Goal: Task Accomplishment & Management: Manage account settings

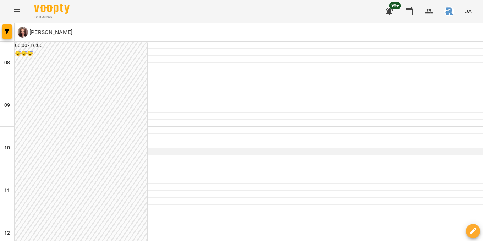
scroll to position [345, 0]
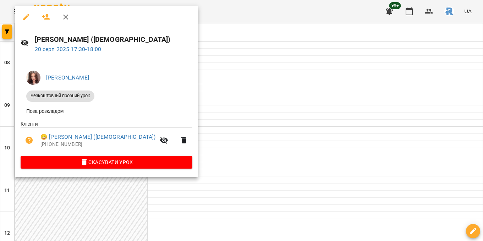
click at [194, 112] on div at bounding box center [241, 120] width 483 height 241
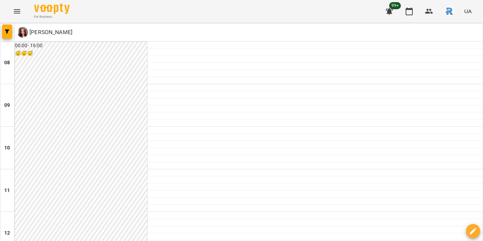
click at [12, 18] on button "Menu" at bounding box center [17, 11] width 17 height 17
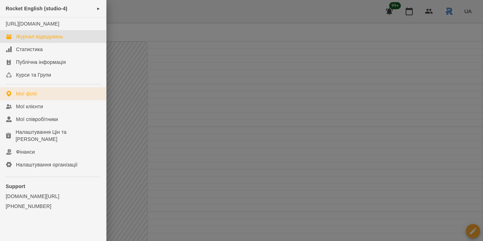
click at [17, 100] on link "Мої філії" at bounding box center [53, 93] width 106 height 13
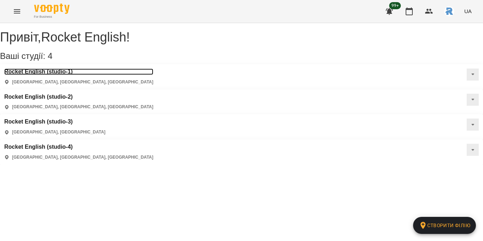
click at [53, 75] on h3 "Rocket English (studio-1)" at bounding box center [78, 72] width 149 height 6
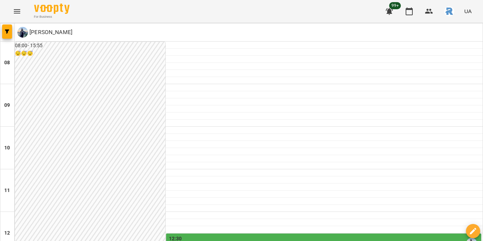
click at [15, 11] on icon "Menu" at bounding box center [17, 11] width 9 height 9
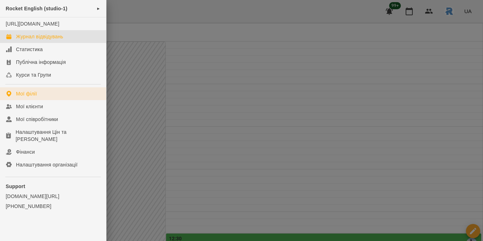
click at [20, 97] on div "Мої філії" at bounding box center [26, 93] width 21 height 7
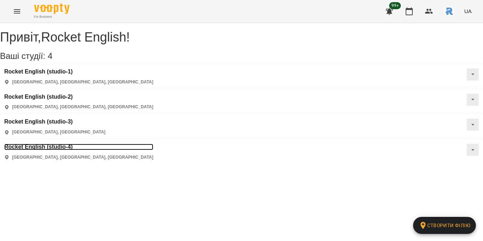
click at [78, 144] on h3 "Rocket English (studio-4)" at bounding box center [78, 147] width 149 height 6
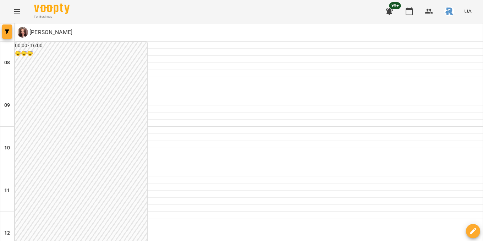
click at [11, 27] on button "button" at bounding box center [7, 31] width 10 height 14
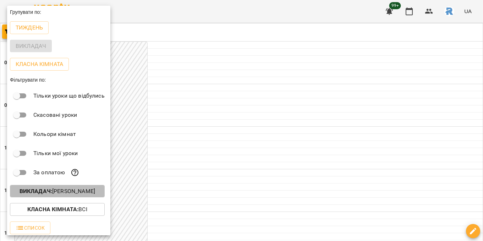
click at [55, 192] on p "Викладач : [PERSON_NAME]" at bounding box center [58, 191] width 76 height 9
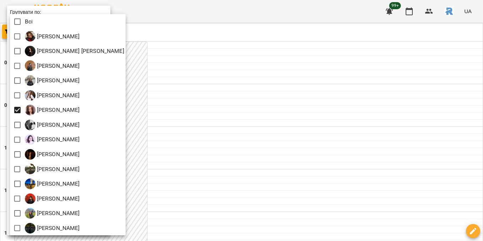
scroll to position [1, 0]
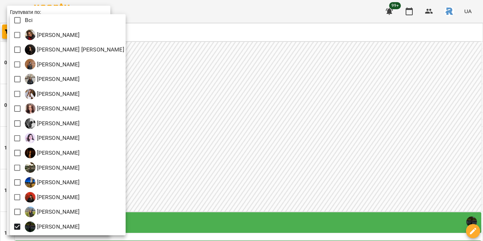
click at [294, 149] on div at bounding box center [241, 120] width 483 height 241
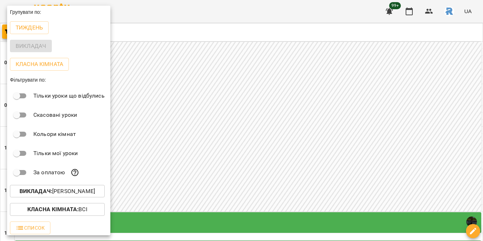
click at [256, 138] on div at bounding box center [241, 120] width 483 height 241
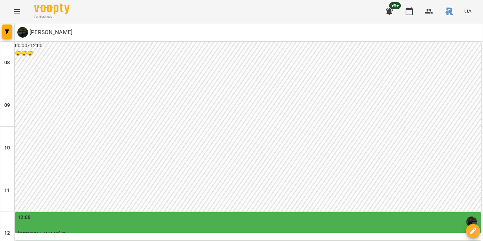
scroll to position [259, 0]
type input "**********"
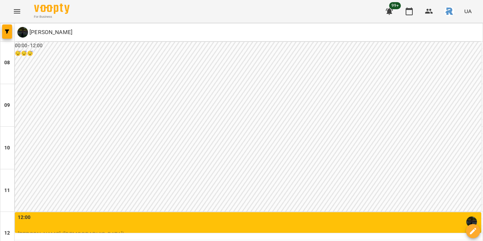
scroll to position [169, 0]
click at [73, 214] on div "12:00" at bounding box center [249, 222] width 462 height 16
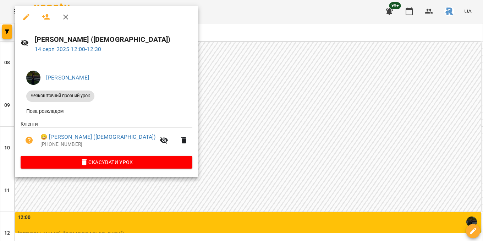
click at [188, 86] on div at bounding box center [241, 120] width 483 height 241
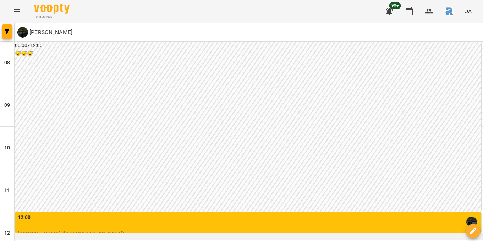
scroll to position [103, 0]
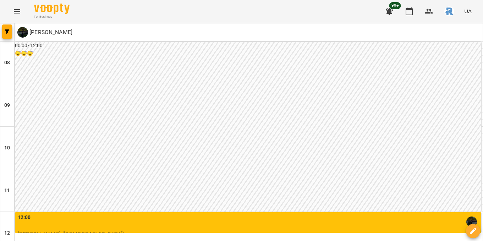
click at [40, 214] on div "12:00" at bounding box center [249, 222] width 462 height 16
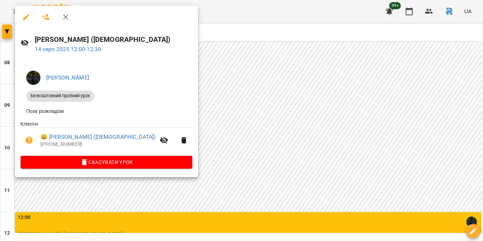
click at [233, 84] on div at bounding box center [241, 120] width 483 height 241
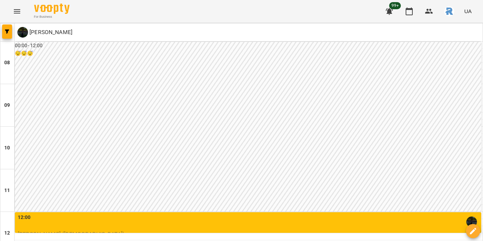
scroll to position [228, 0]
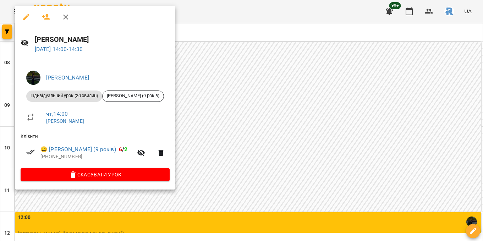
click at [222, 76] on div at bounding box center [241, 120] width 483 height 241
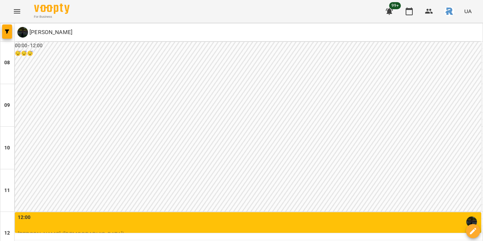
scroll to position [171, 0]
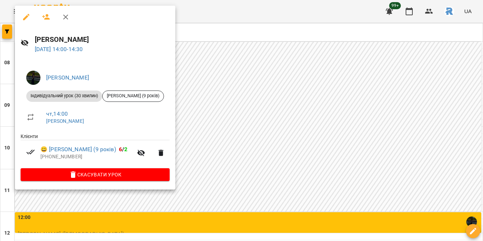
click at [251, 92] on div at bounding box center [241, 120] width 483 height 241
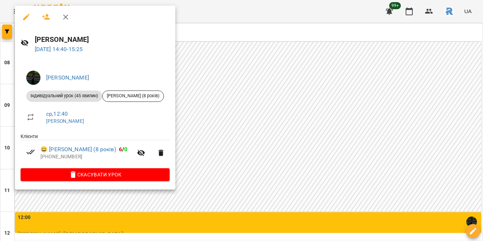
click at [312, 102] on div at bounding box center [241, 120] width 483 height 241
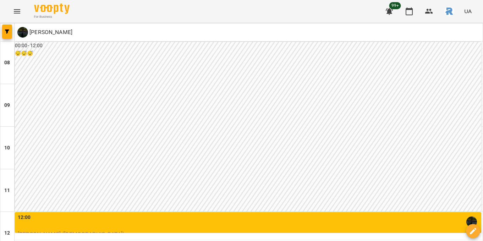
click at [451, 13] on img "button" at bounding box center [449, 11] width 10 height 10
click at [96, 29] on div at bounding box center [241, 120] width 483 height 241
click at [72, 29] on p "[PERSON_NAME]" at bounding box center [50, 32] width 44 height 9
